Goal: Use online tool/utility: Utilize a website feature to perform a specific function

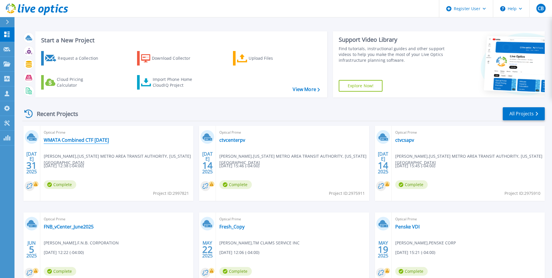
click at [73, 139] on link "WMATA Combined CTF [DATE]" at bounding box center [76, 140] width 65 height 6
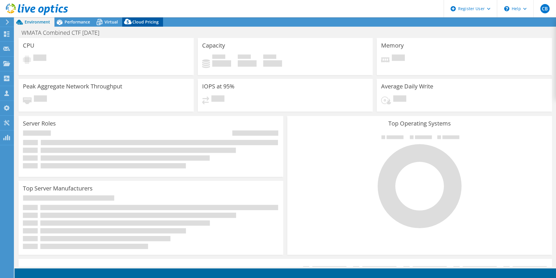
select select "USD"
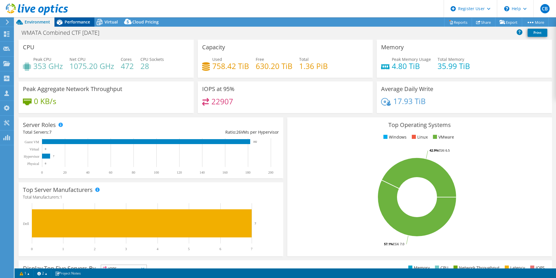
click at [77, 22] on span "Performance" at bounding box center [77, 22] width 25 height 6
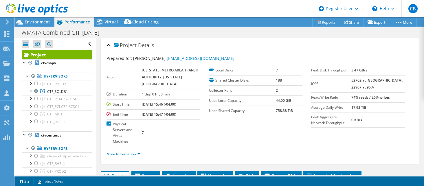
click at [27, 19] on div at bounding box center [34, 9] width 68 height 19
click at [28, 21] on span "Environment" at bounding box center [37, 22] width 25 height 6
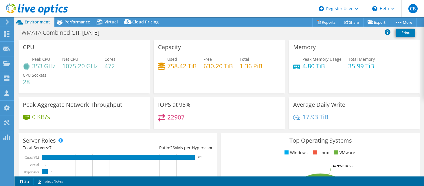
scroll to position [58, 0]
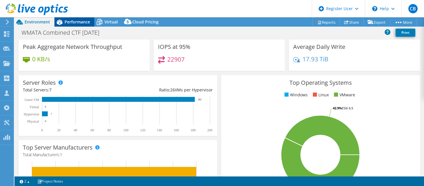
click at [74, 22] on span "Performance" at bounding box center [77, 22] width 25 height 6
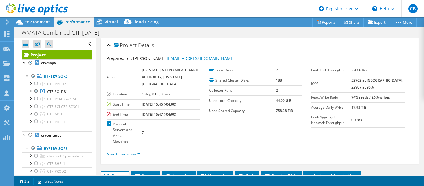
scroll to position [0, 0]
click at [34, 75] on div at bounding box center [33, 76] width 6 height 7
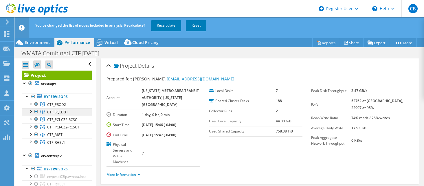
scroll to position [58, 0]
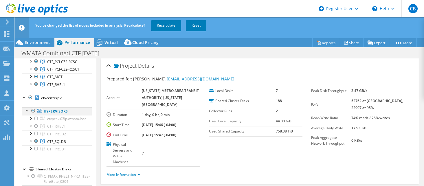
click at [33, 111] on div at bounding box center [33, 110] width 6 height 7
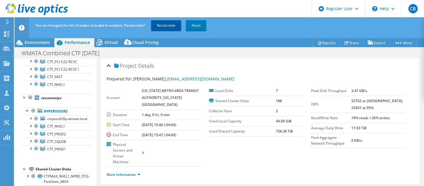
click at [166, 24] on link "Recalculate" at bounding box center [166, 25] width 30 height 10
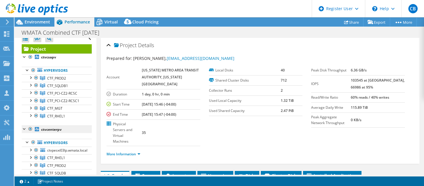
scroll to position [0, 0]
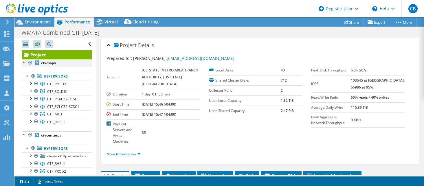
click at [29, 63] on div at bounding box center [31, 62] width 6 height 7
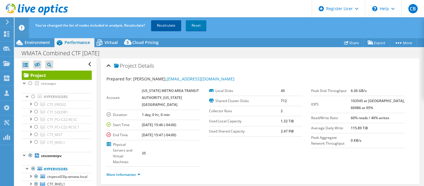
click at [162, 28] on link "Recalculate" at bounding box center [166, 25] width 30 height 10
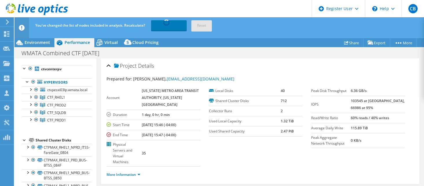
scroll to position [58, 0]
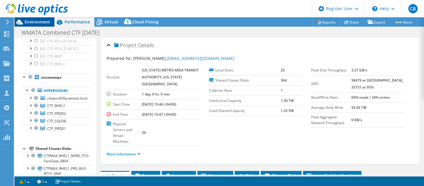
click at [39, 22] on span "Environment" at bounding box center [37, 22] width 25 height 6
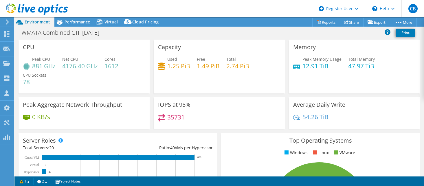
click at [37, 21] on span "Environment" at bounding box center [37, 22] width 25 height 6
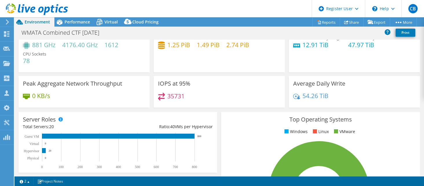
scroll to position [0, 0]
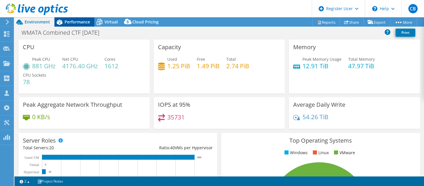
click at [78, 21] on span "Performance" at bounding box center [77, 22] width 25 height 6
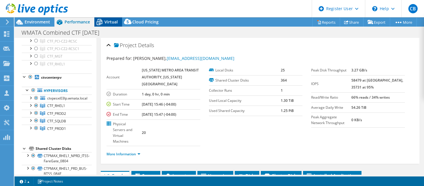
click at [109, 21] on span "Virtual" at bounding box center [111, 22] width 13 height 6
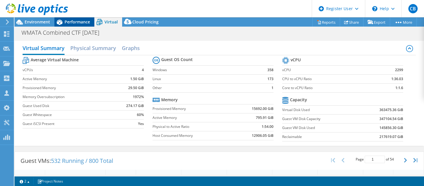
click at [75, 20] on span "Performance" at bounding box center [77, 22] width 25 height 6
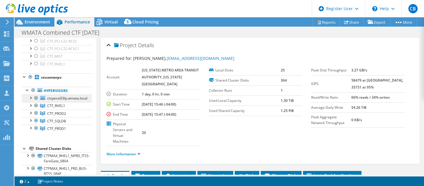
scroll to position [29, 0]
